Goal: Task Accomplishment & Management: Use online tool/utility

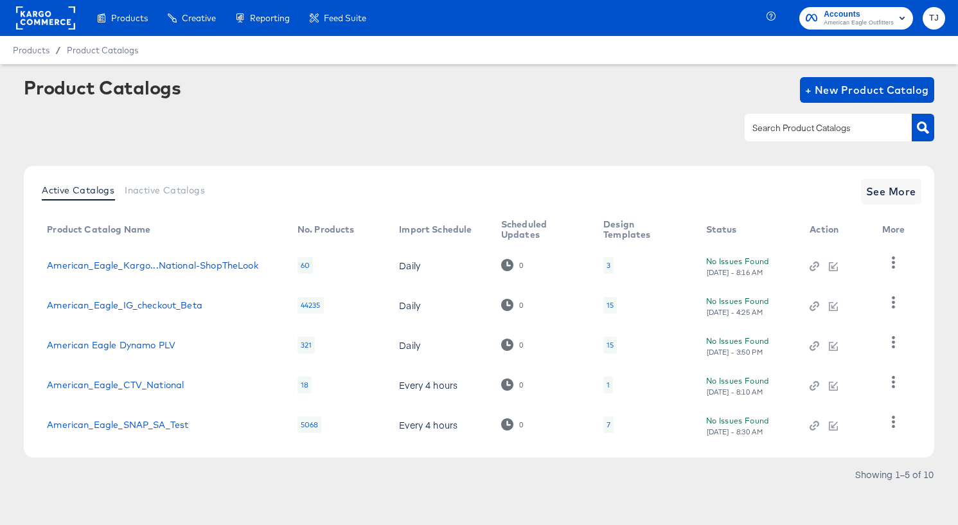
click at [53, 8] on rect at bounding box center [45, 17] width 59 height 23
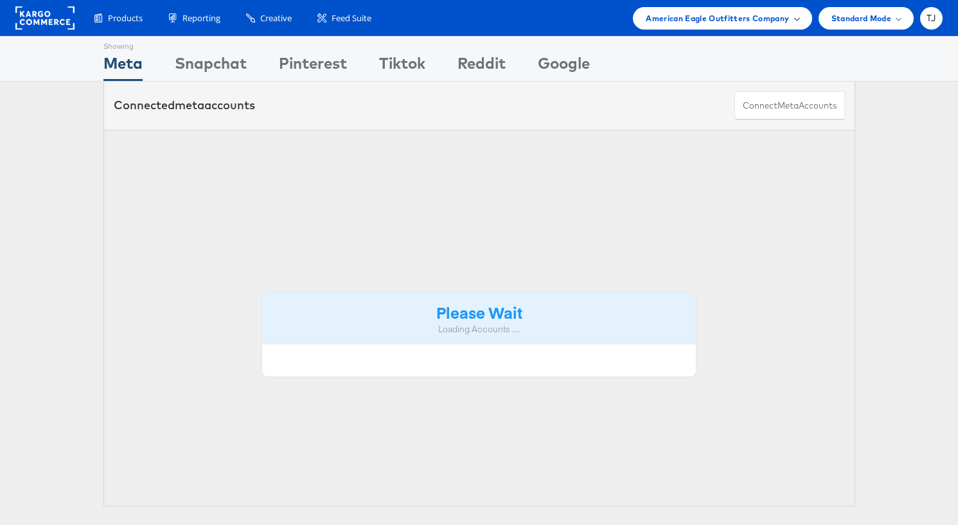
click at [776, 21] on span "American Eagle Outfitters Company" at bounding box center [716, 18] width 143 height 13
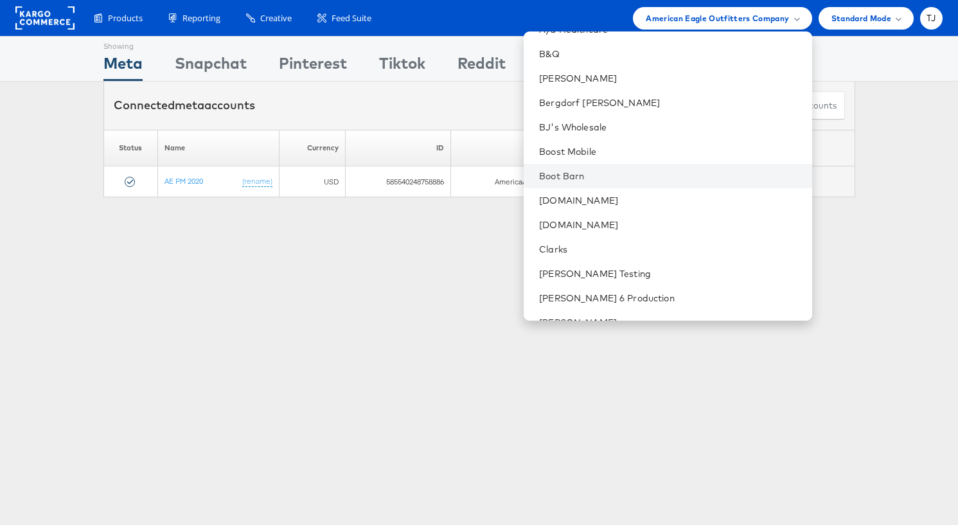
scroll to position [308, 0]
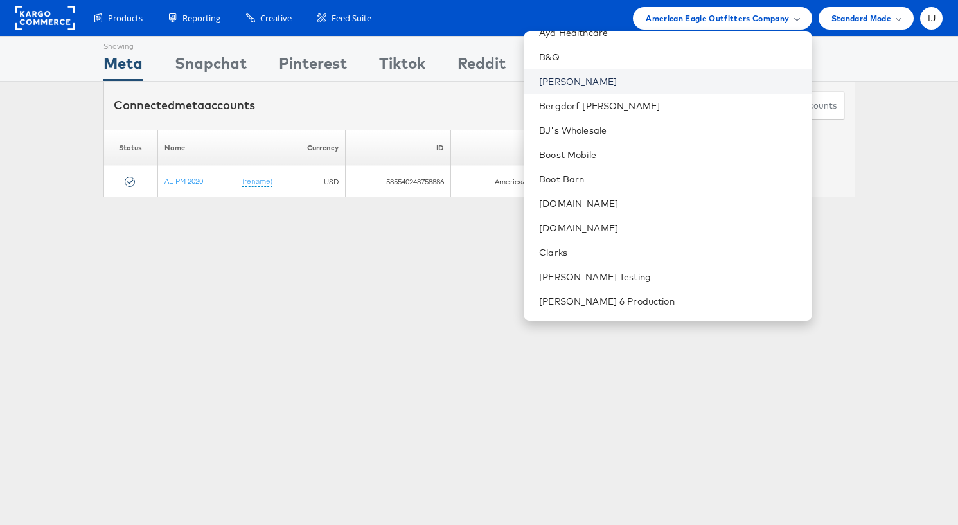
click at [633, 84] on link "[PERSON_NAME]" at bounding box center [670, 81] width 262 height 13
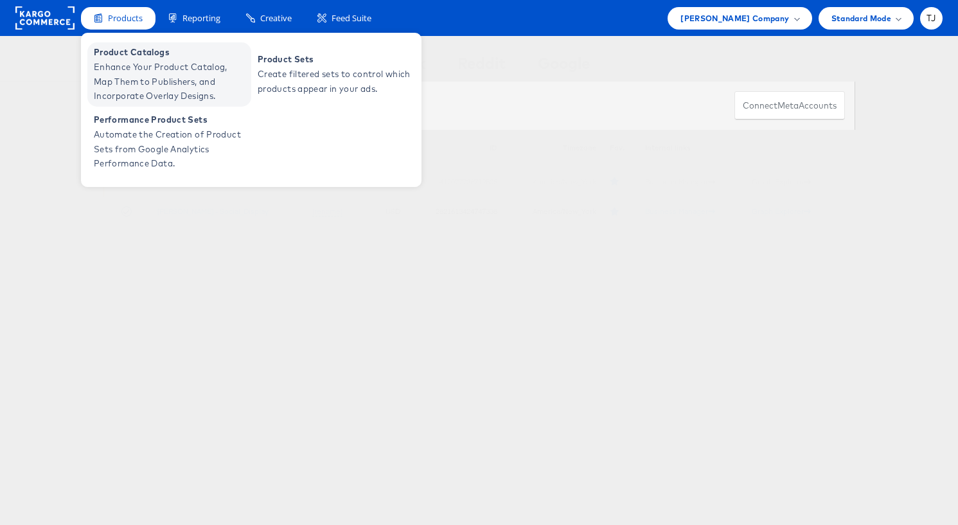
click at [128, 71] on span "Enhance Your Product Catalog, Map Them to Publishers, and Incorporate Overlay D…" at bounding box center [171, 82] width 154 height 44
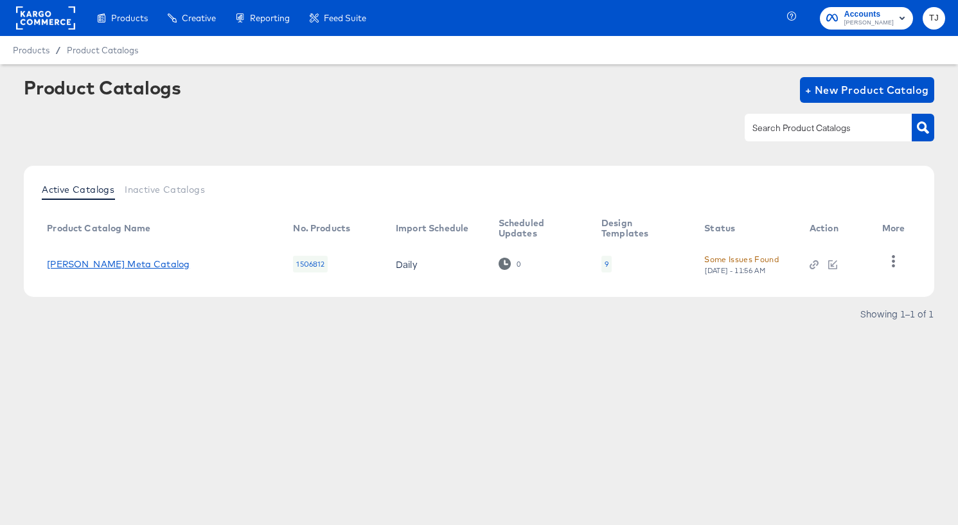
click at [92, 263] on link "[PERSON_NAME] Meta Catalog" at bounding box center [118, 264] width 143 height 10
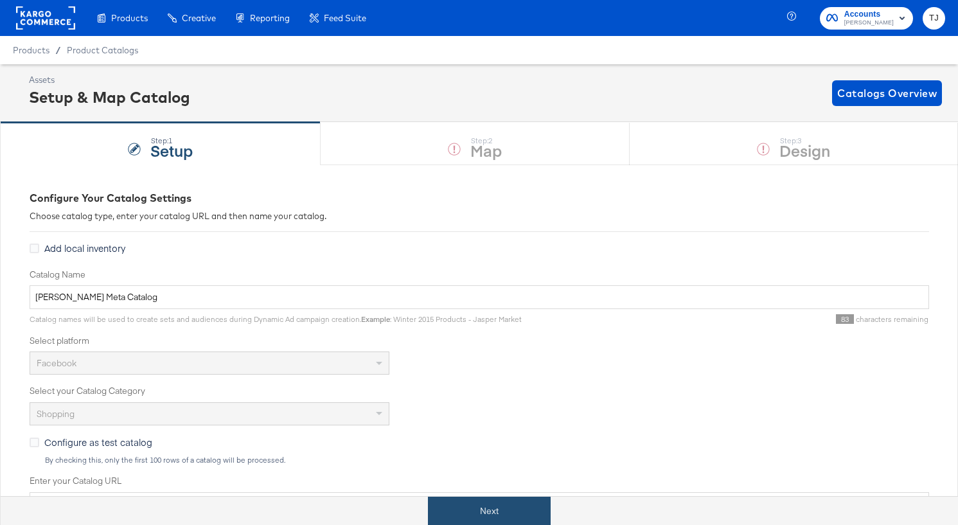
click at [522, 509] on button "Next" at bounding box center [489, 510] width 123 height 29
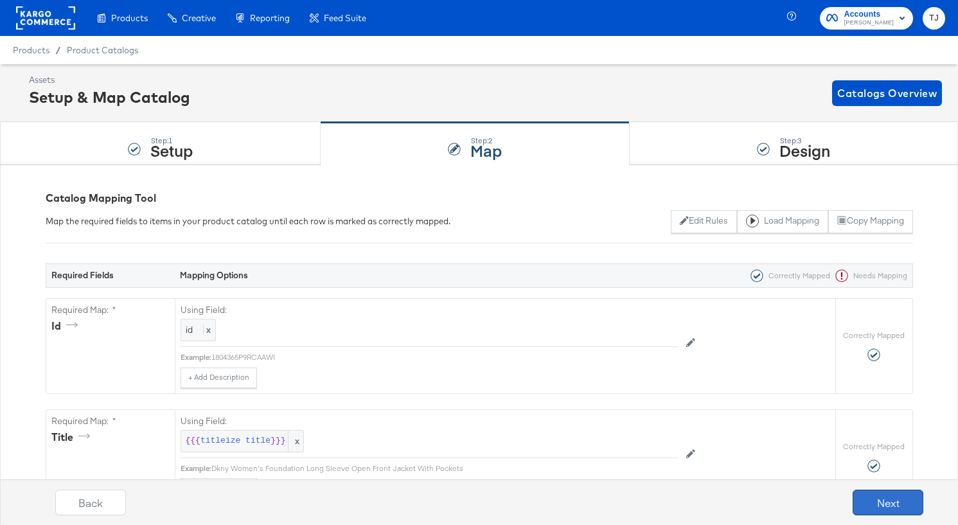
click at [870, 498] on button "Next" at bounding box center [887, 502] width 71 height 26
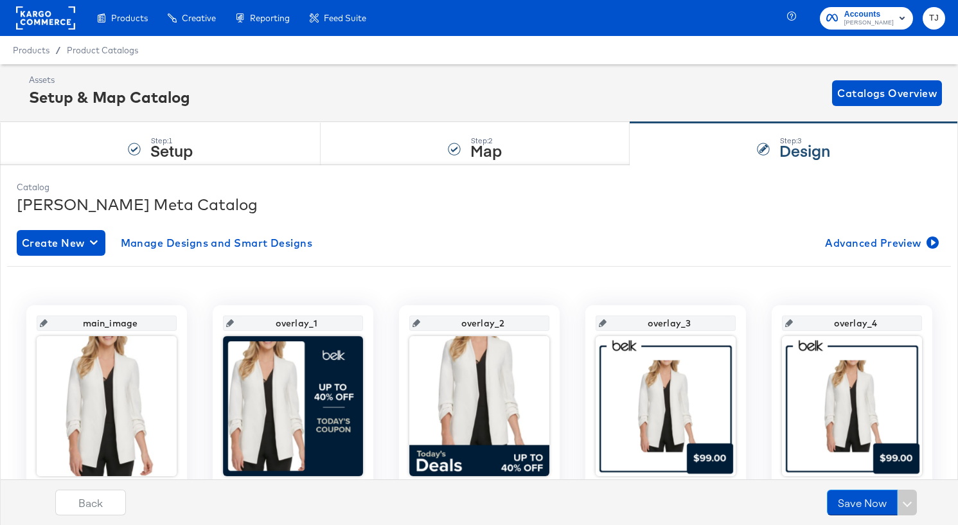
click at [41, 13] on rect at bounding box center [45, 17] width 59 height 23
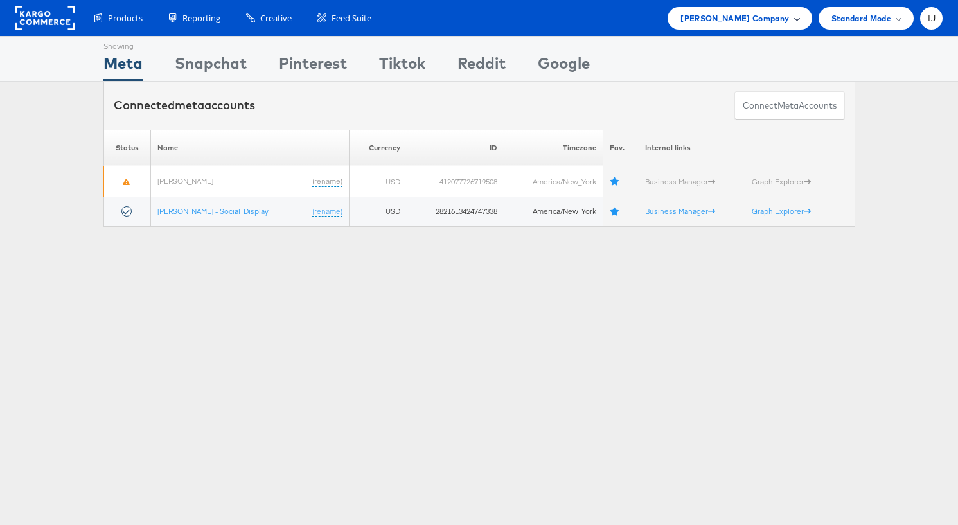
click at [790, 24] on div "Belk Company" at bounding box center [739, 18] width 118 height 13
click at [789, 24] on div "Belk Company" at bounding box center [739, 18] width 118 height 13
click at [796, 19] on span at bounding box center [796, 18] width 6 height 6
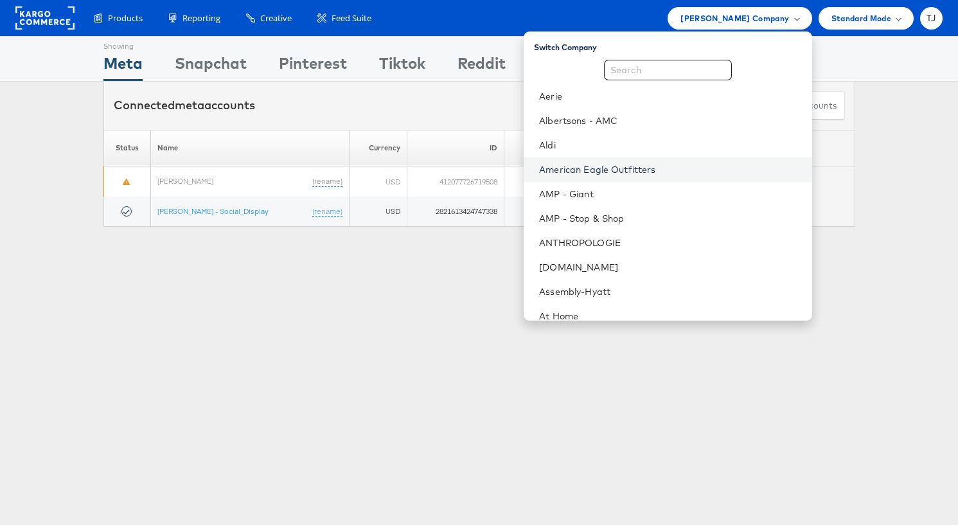
click at [694, 167] on link "American Eagle Outfitters" at bounding box center [670, 169] width 262 height 13
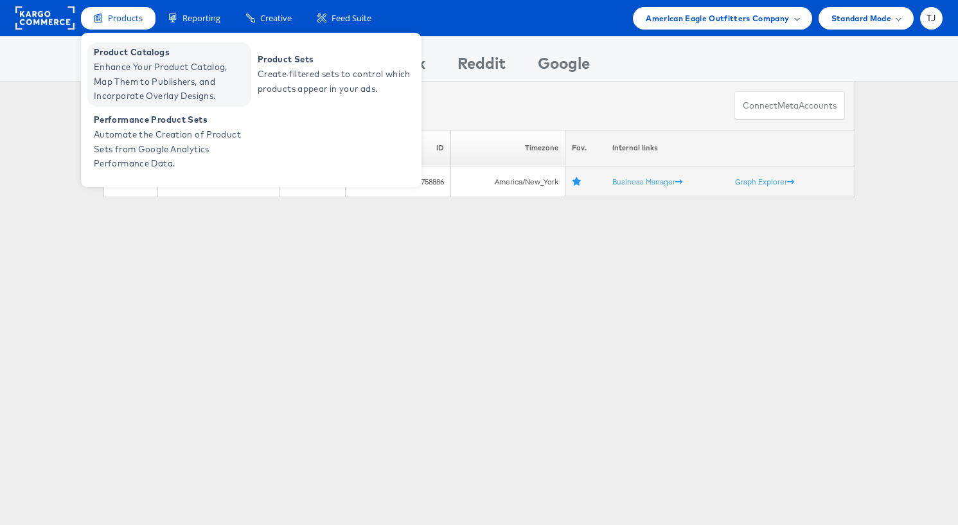
click at [128, 74] on span "Enhance Your Product Catalog, Map Them to Publishers, and Incorporate Overlay D…" at bounding box center [171, 82] width 154 height 44
